Goal: Transaction & Acquisition: Purchase product/service

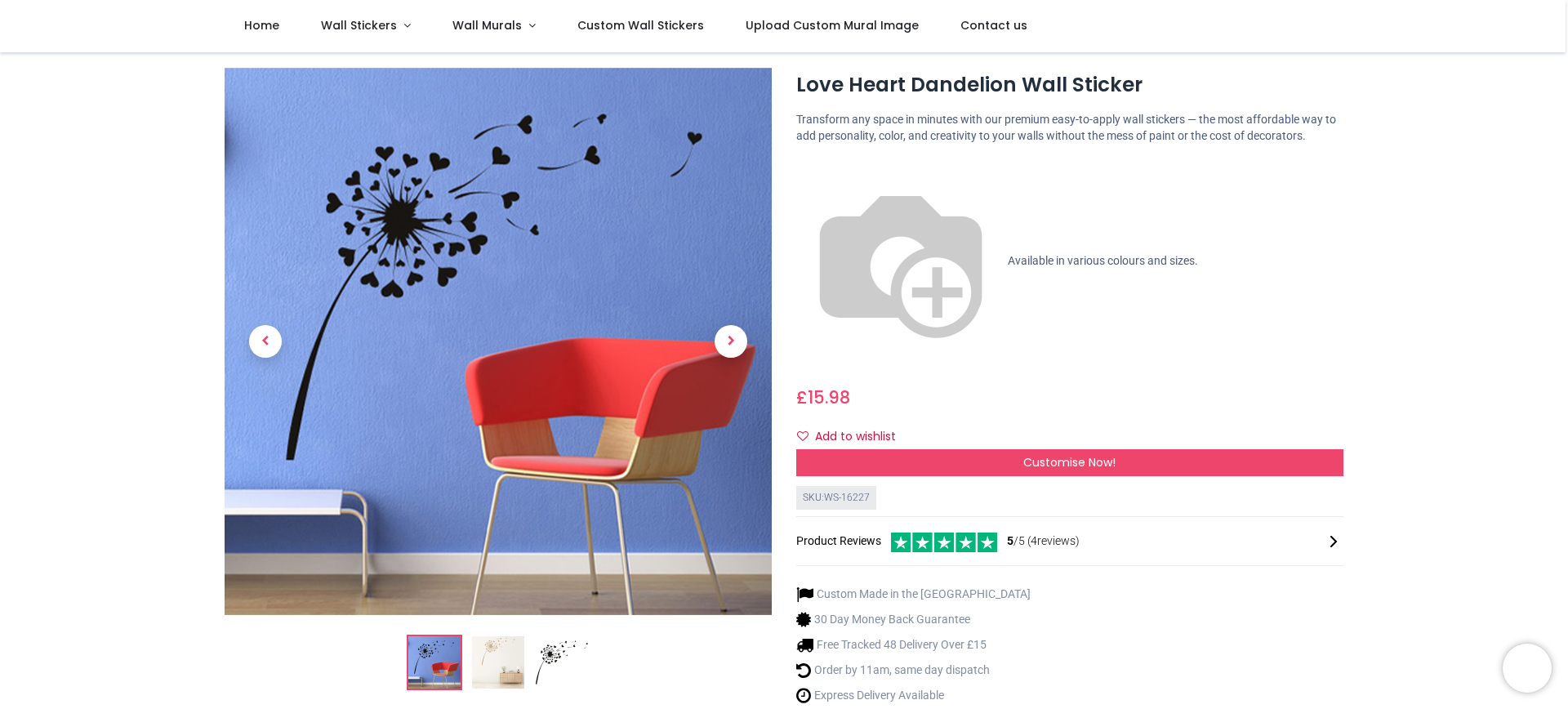
scroll to position [35, 0]
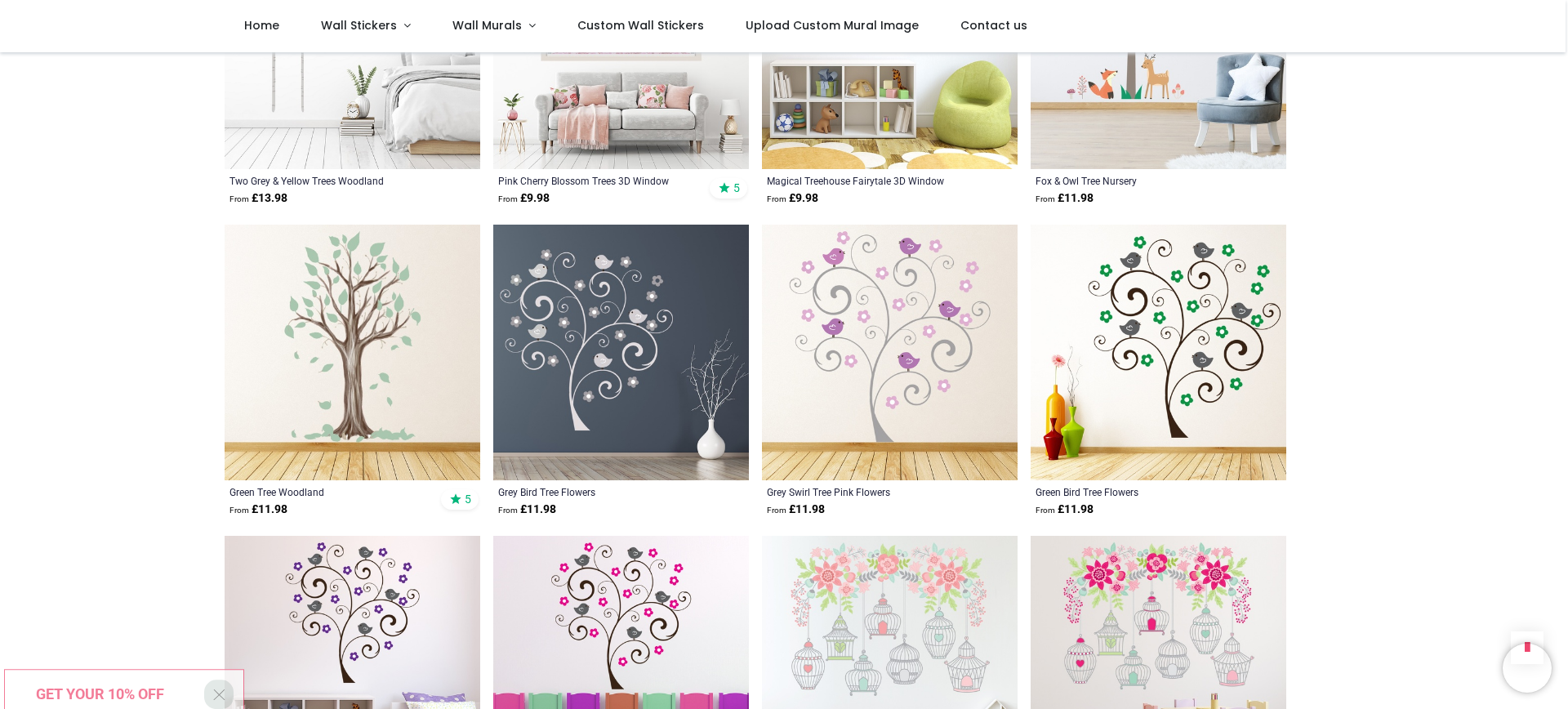
scroll to position [1766, 0]
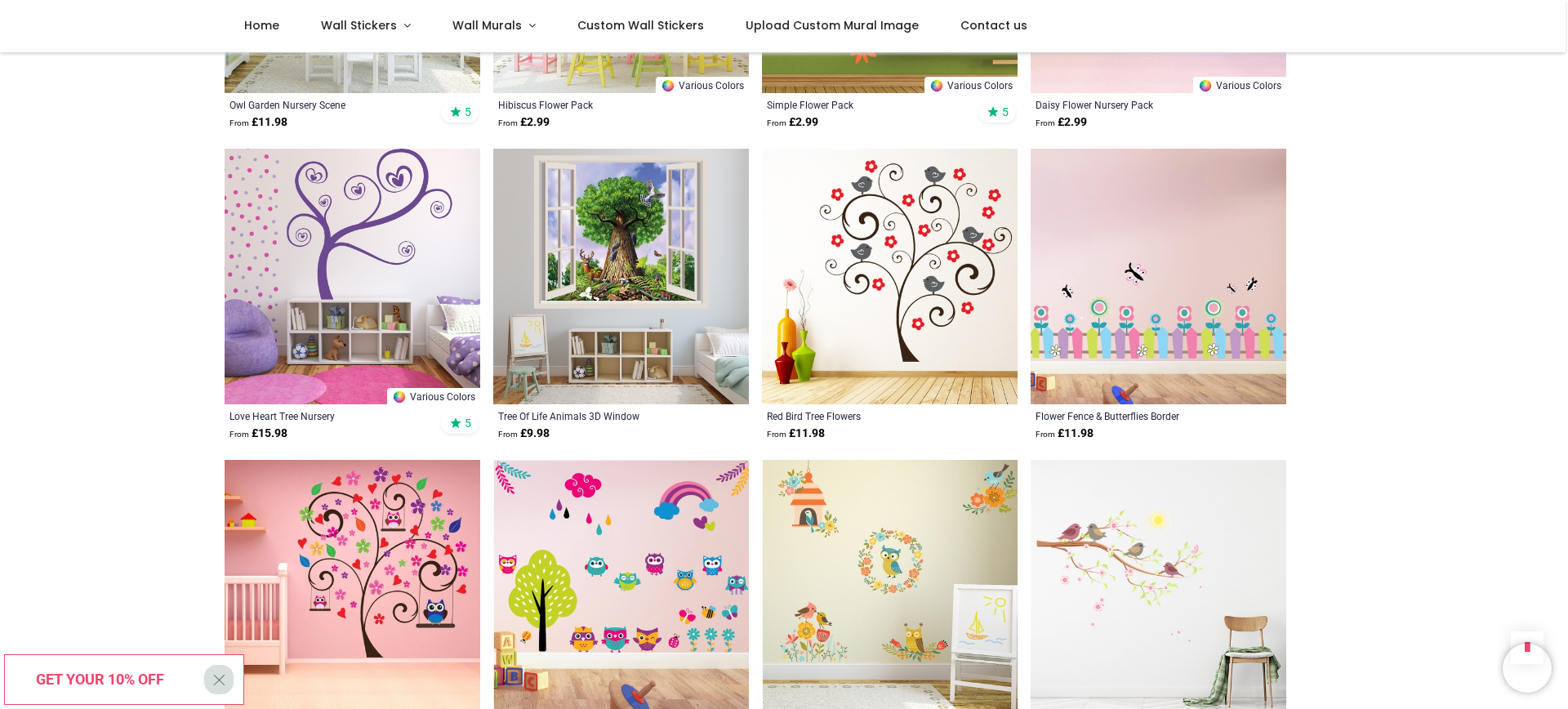
scroll to position [4272, 0]
click at [618, 187] on img at bounding box center [621, 276] width 256 height 256
